Goal: Task Accomplishment & Management: Complete application form

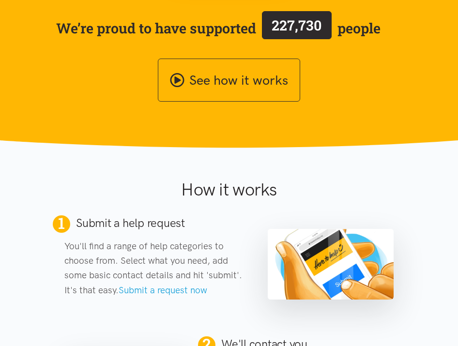
scroll to position [285, 0]
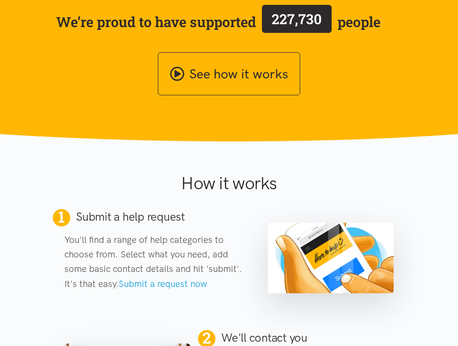
click at [161, 283] on link "Submit a request now" at bounding box center [163, 283] width 89 height 11
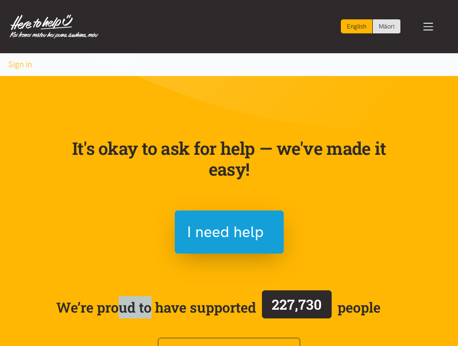
click at [161, 283] on div "It's okay to ask for help — we've made it easy! I need help We’re proud to have…" at bounding box center [229, 248] width 348 height 266
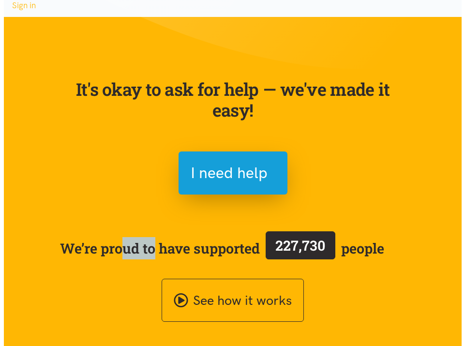
scroll to position [62, 0]
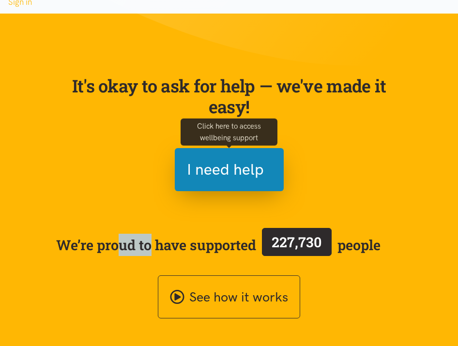
click at [216, 168] on span "I need help" at bounding box center [225, 169] width 77 height 25
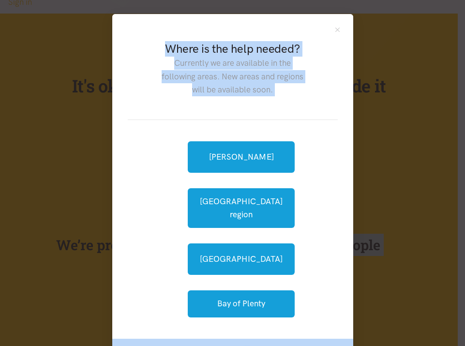
click at [225, 198] on button "[GEOGRAPHIC_DATA] region" at bounding box center [241, 208] width 107 height 40
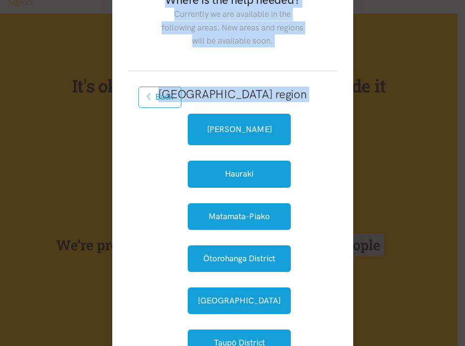
scroll to position [0, 0]
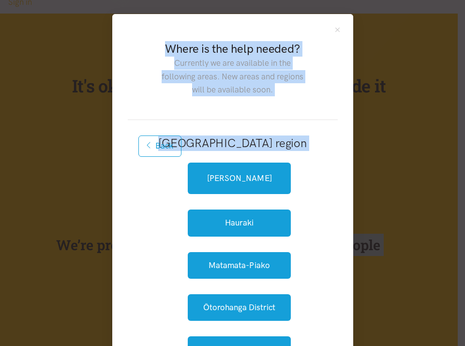
click at [150, 145] on button "Back" at bounding box center [160, 145] width 44 height 21
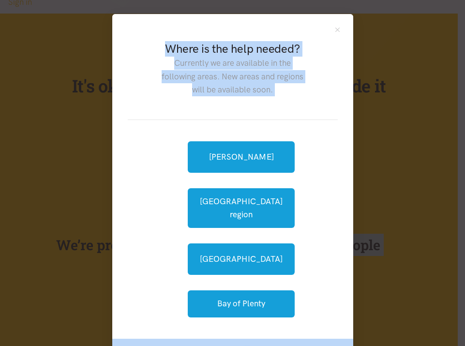
click at [229, 156] on link "[PERSON_NAME]" at bounding box center [241, 156] width 107 height 31
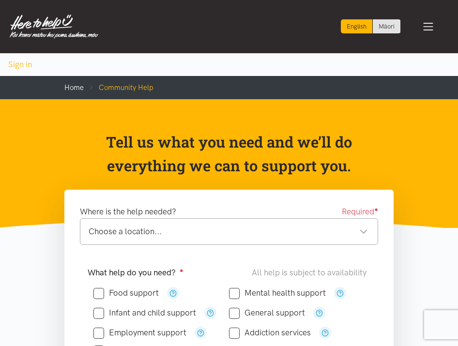
click at [362, 233] on div "Choose a location..." at bounding box center [228, 231] width 279 height 13
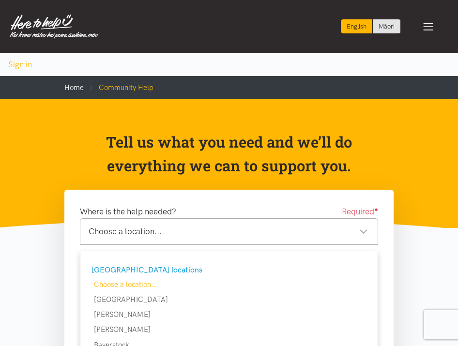
click at [364, 232] on div "Choose a location..." at bounding box center [228, 231] width 279 height 13
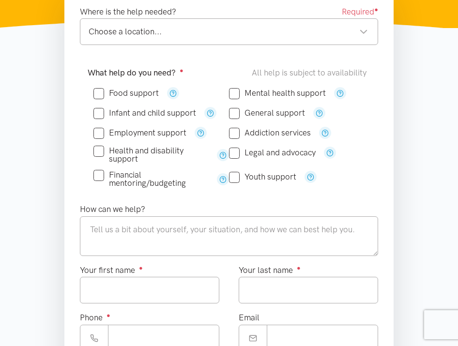
scroll to position [194, 0]
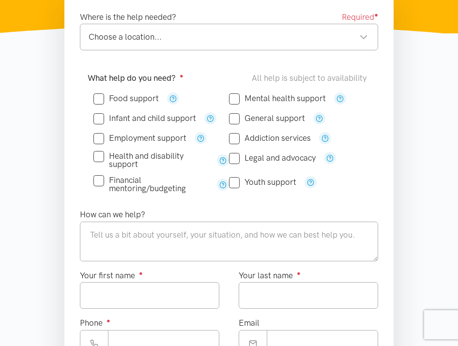
click at [358, 36] on div "Choose a location..." at bounding box center [228, 36] width 279 height 13
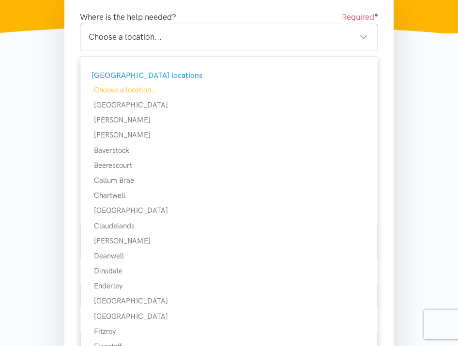
drag, startPoint x: 358, startPoint y: 36, endPoint x: 244, endPoint y: 84, distance: 124.2
click at [244, 50] on div "Choose a location... Choose a location... Hamilton locations Choose a location.…" at bounding box center [229, 37] width 298 height 27
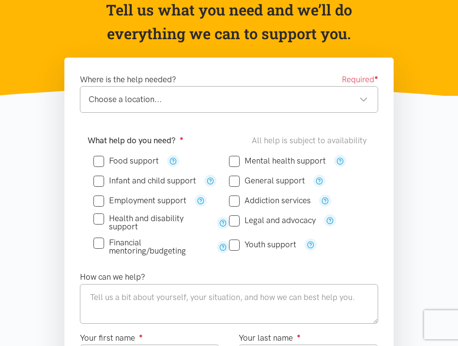
scroll to position [132, 0]
click at [363, 101] on div "Choose a location..." at bounding box center [228, 99] width 279 height 13
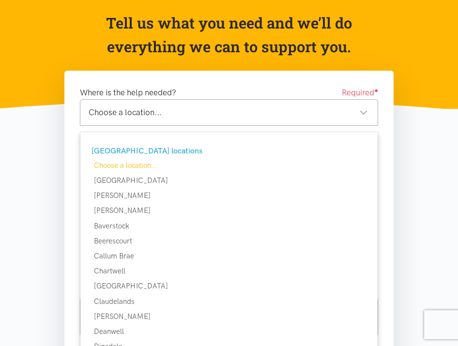
scroll to position [0, 0]
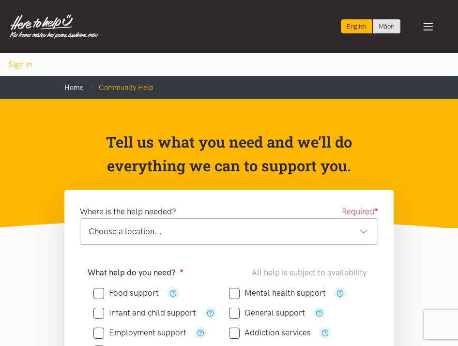
click at [74, 86] on link "Home" at bounding box center [73, 87] width 19 height 9
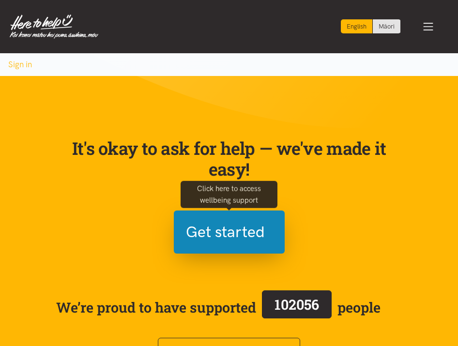
click at [243, 234] on span "Get started" at bounding box center [225, 232] width 79 height 25
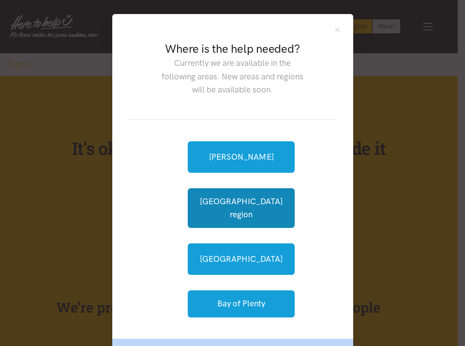
click at [224, 205] on button "[GEOGRAPHIC_DATA] region" at bounding box center [241, 208] width 107 height 40
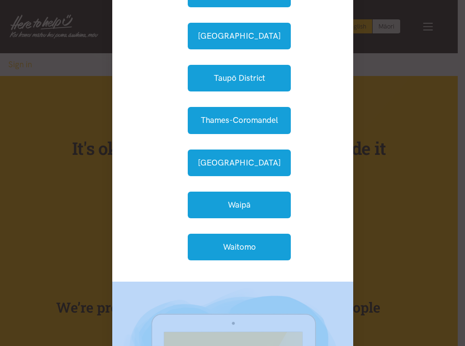
scroll to position [315, 0]
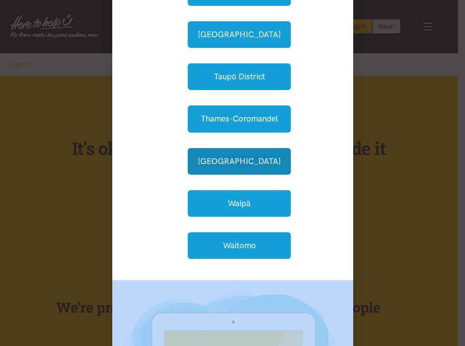
click at [237, 175] on button "Waikato District" at bounding box center [239, 161] width 103 height 27
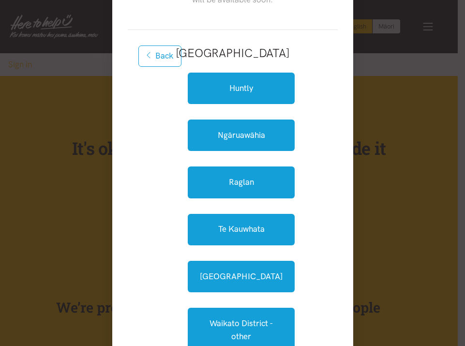
scroll to position [80, 0]
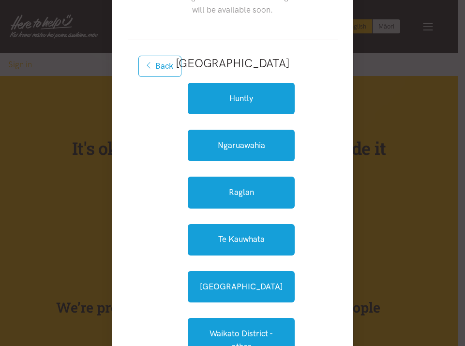
click at [161, 71] on button "Back" at bounding box center [160, 66] width 44 height 21
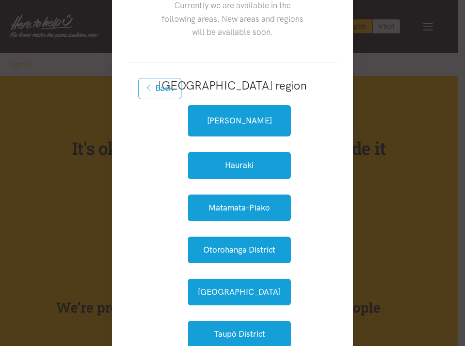
scroll to position [0, 0]
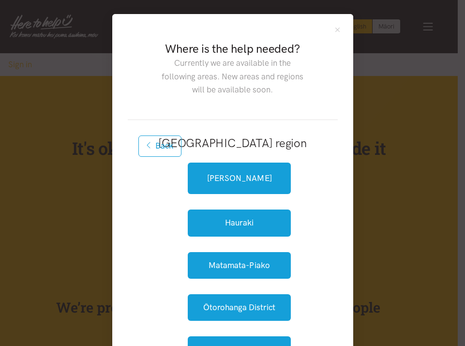
click at [151, 148] on button "Back" at bounding box center [160, 145] width 44 height 21
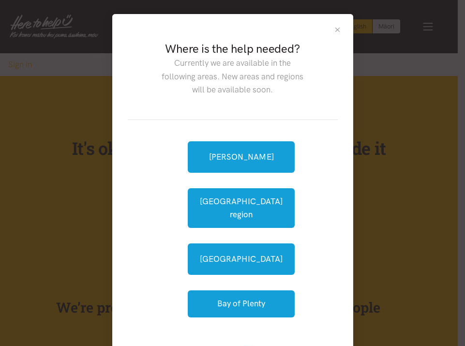
click at [333, 30] on button "Close" at bounding box center [337, 30] width 8 height 8
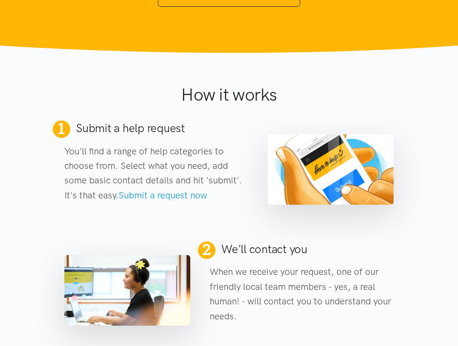
scroll to position [394, 0]
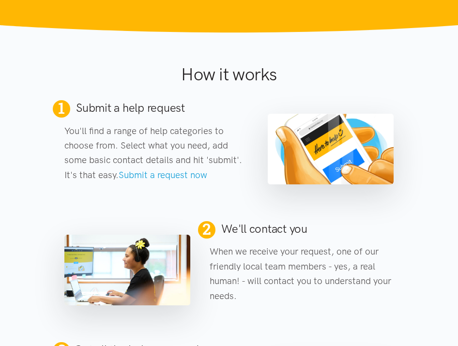
click at [147, 178] on link "Submit a request now" at bounding box center [163, 174] width 89 height 11
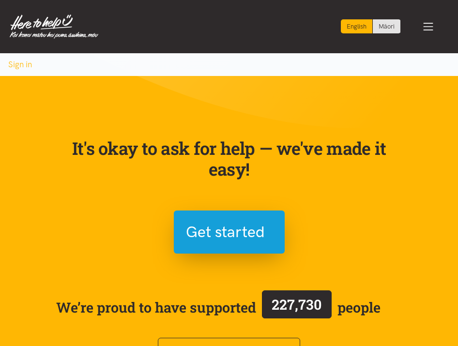
click at [147, 178] on p "It's okay to ask for help — we've made it easy!" at bounding box center [228, 159] width 329 height 42
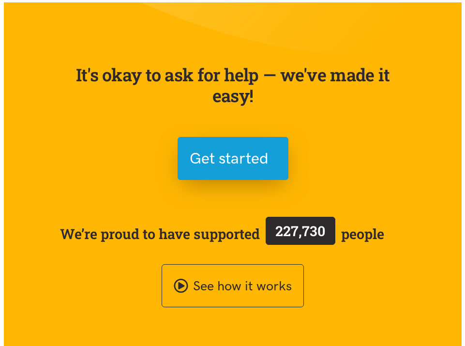
scroll to position [102, 0]
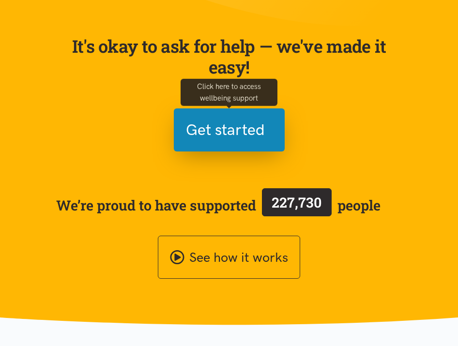
click at [231, 131] on span "Get started" at bounding box center [225, 130] width 79 height 25
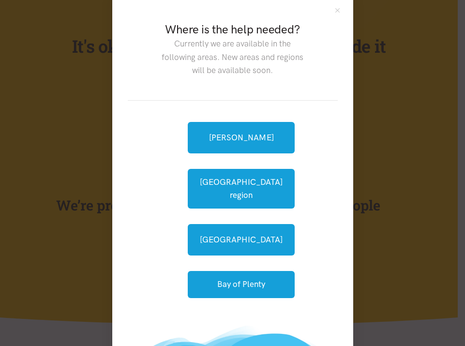
scroll to position [0, 0]
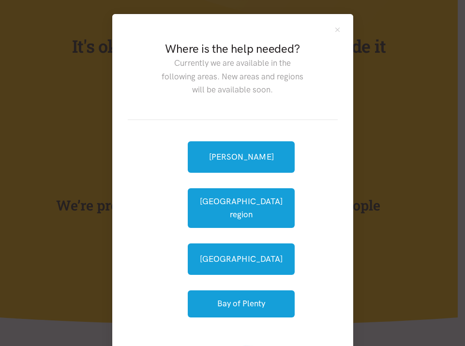
click at [279, 93] on p "Currently we are available in the following areas. New areas and regions will b…" at bounding box center [233, 77] width 146 height 40
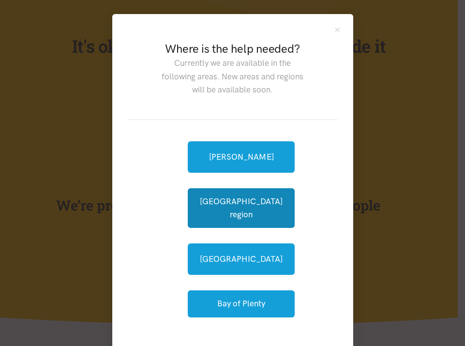
click at [235, 203] on button "[GEOGRAPHIC_DATA] region" at bounding box center [241, 208] width 107 height 40
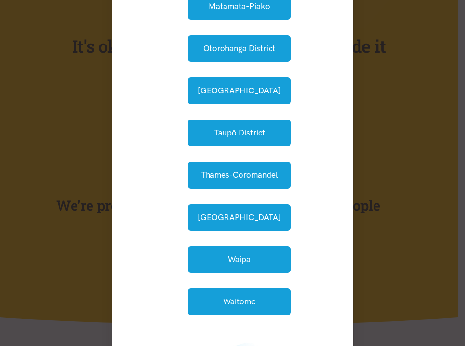
scroll to position [259, 0]
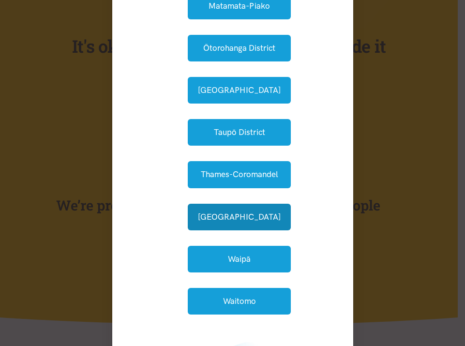
click at [223, 230] on button "Waikato District" at bounding box center [239, 217] width 103 height 27
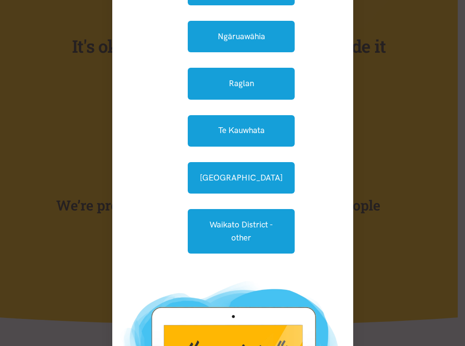
scroll to position [189, 0]
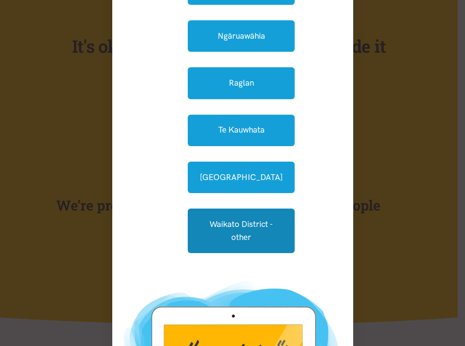
click at [230, 224] on link "Waikato District - other" at bounding box center [241, 230] width 107 height 45
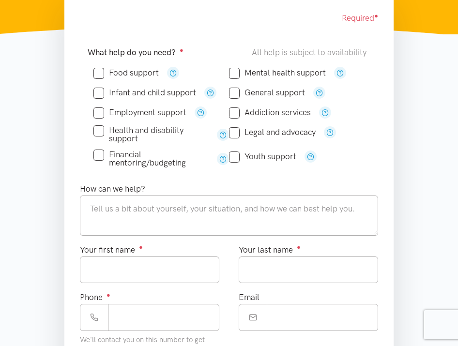
scroll to position [194, 0]
click at [97, 69] on input "Food support" at bounding box center [125, 72] width 65 height 8
checkbox input "true"
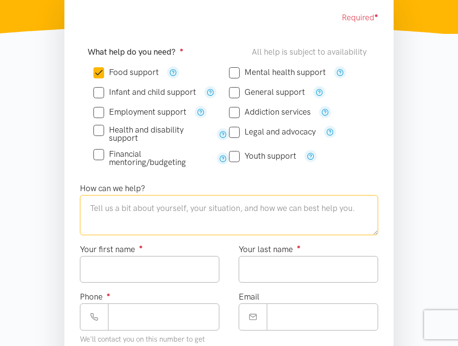
click at [97, 210] on textarea at bounding box center [229, 215] width 298 height 40
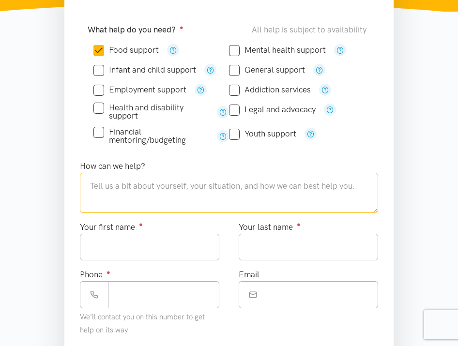
scroll to position [218, 0]
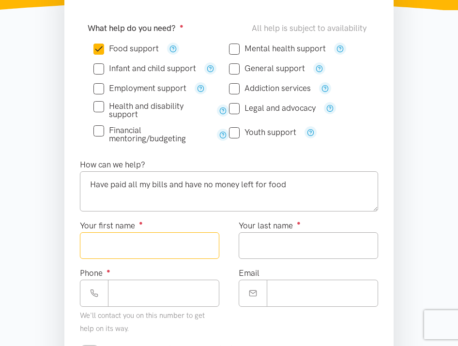
click at [98, 242] on input "Your first name ●" at bounding box center [149, 245] width 139 height 27
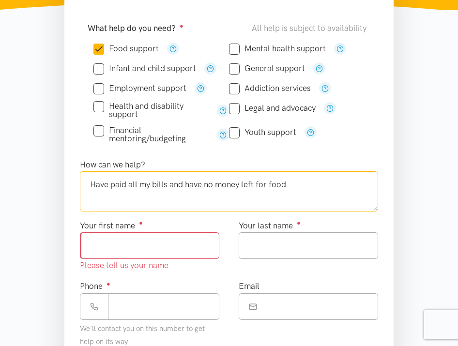
click at [293, 183] on textarea "Have paid all my bills and have no money left for food" at bounding box center [229, 191] width 298 height 40
type textarea "Have paid all my bills and have no money left for food this week"
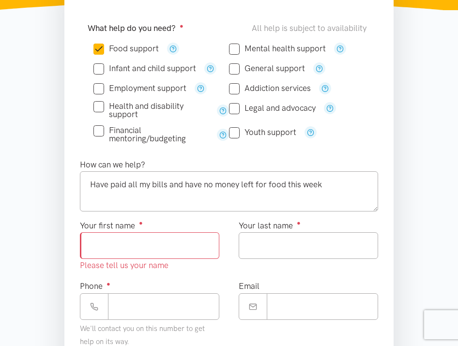
click at [95, 244] on input "Your first name ●" at bounding box center [149, 245] width 139 height 27
type input "******"
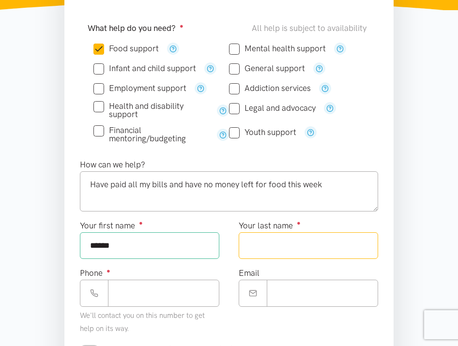
click at [258, 239] on input "Your last name ●" at bounding box center [307, 245] width 139 height 27
type input "*****"
click at [145, 275] on div "Phone ● We'll contact you on this number to get help on its way." at bounding box center [149, 301] width 139 height 68
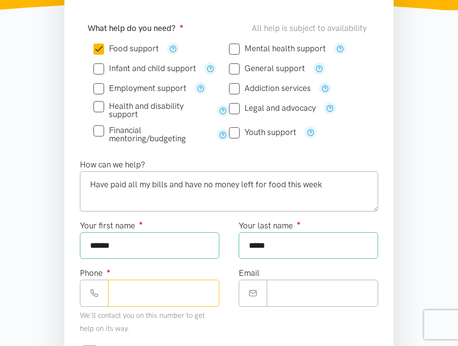
click at [118, 297] on input "Phone ●" at bounding box center [163, 293] width 111 height 27
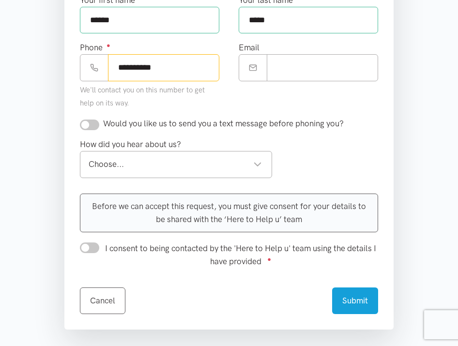
scroll to position [443, 0]
type input "**********"
click at [94, 124] on input "checkbox" at bounding box center [89, 124] width 19 height 11
checkbox input "true"
click at [259, 164] on div "Choose..." at bounding box center [175, 164] width 173 height 13
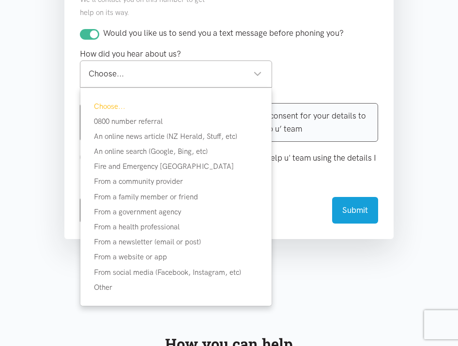
scroll to position [547, 0]
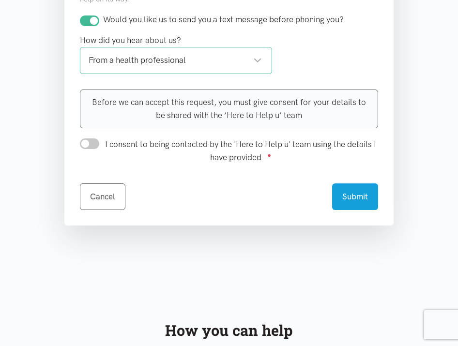
click at [94, 148] on input "I consent to being contacted by the 'Here to Help u' team using the details I h…" at bounding box center [89, 143] width 19 height 11
checkbox input "true"
click at [354, 196] on button "Submit" at bounding box center [355, 195] width 46 height 27
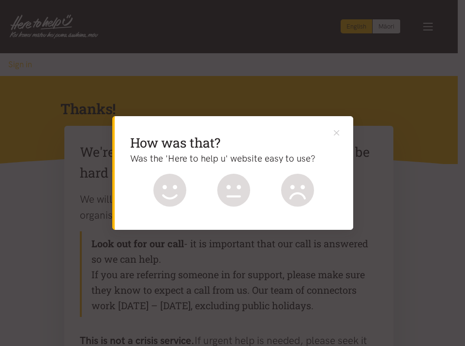
click at [168, 200] on icon at bounding box center [169, 190] width 33 height 33
